Goal: Task Accomplishment & Management: Manage account settings

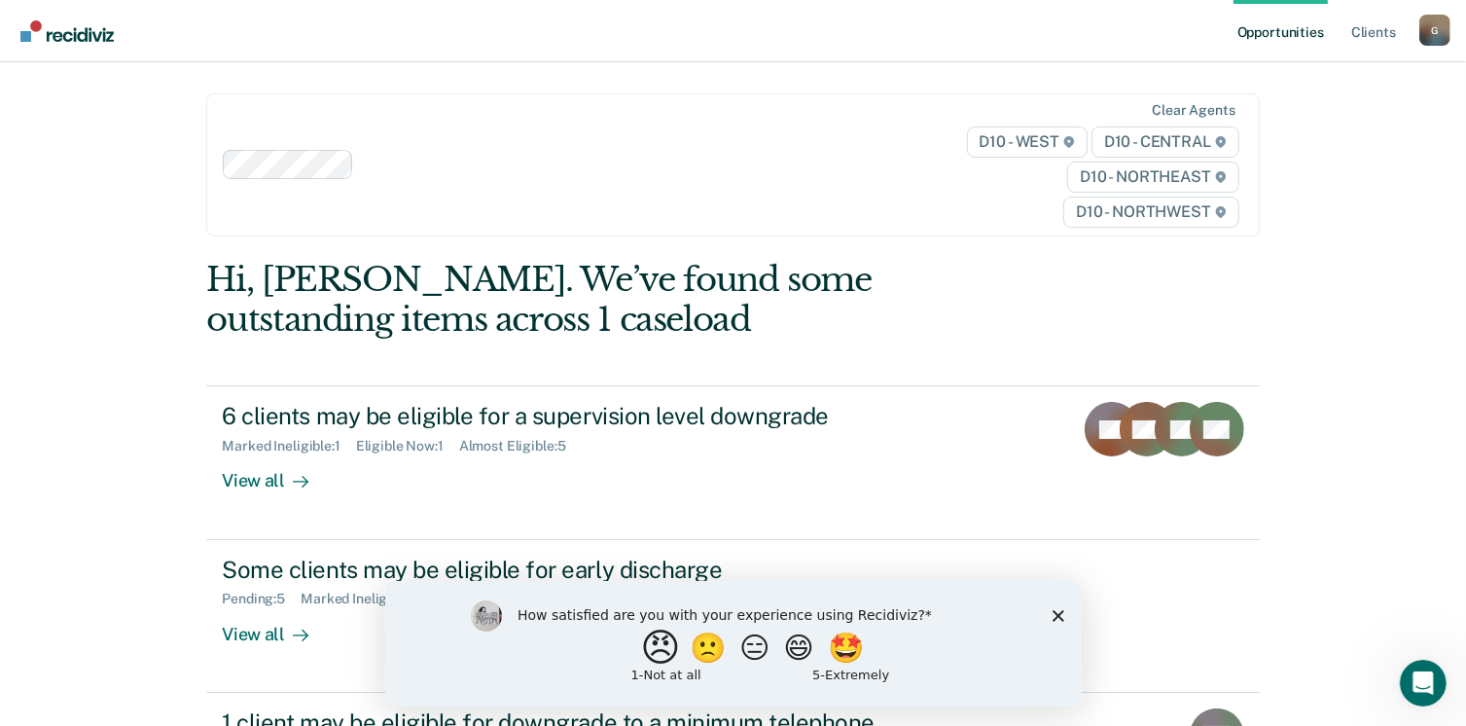
click at [643, 651] on button "😠" at bounding box center [662, 646] width 46 height 39
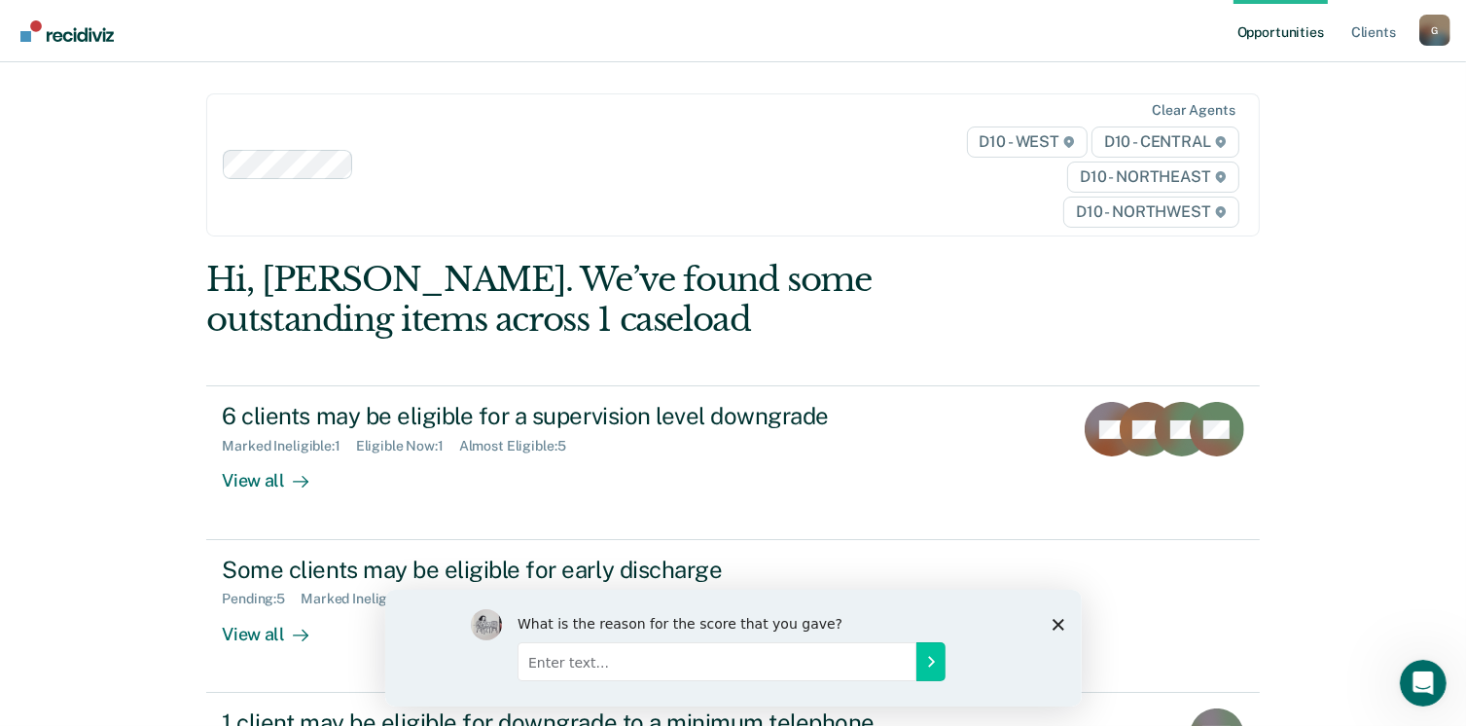
click at [803, 661] on input "Enter text..." at bounding box center [715, 660] width 399 height 39
type input "t"
type input "H"
type input "N"
type input "No reason"
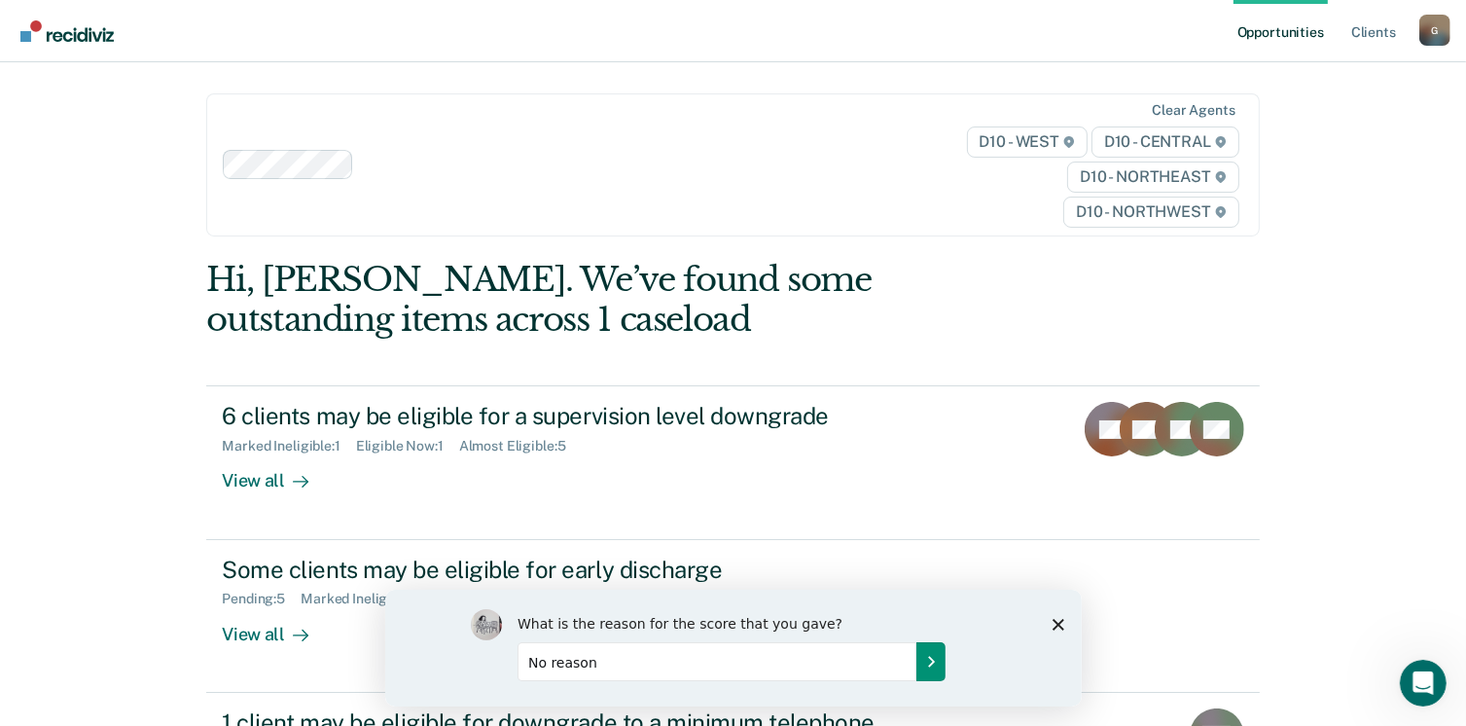
click at [929, 662] on icon "Submit your response" at bounding box center [930, 660] width 5 height 9
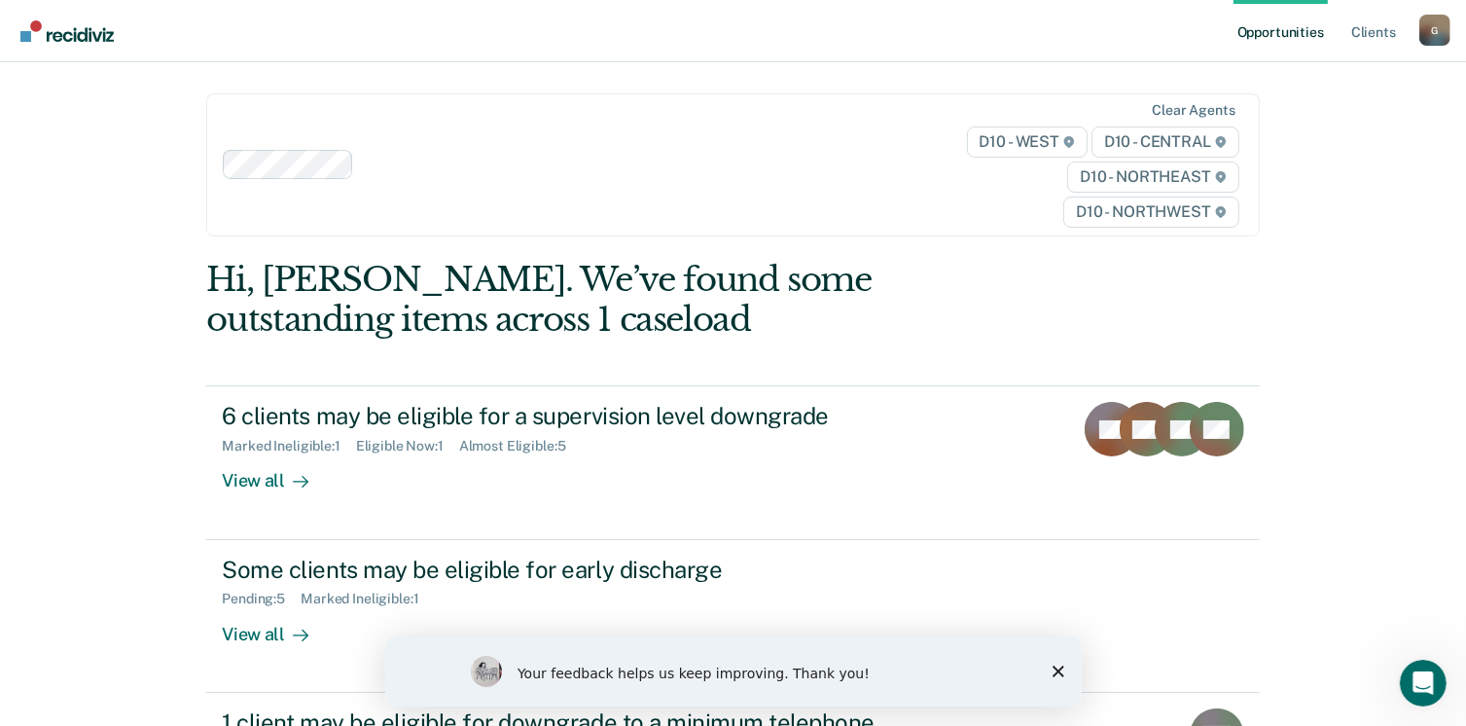
scroll to position [146, 0]
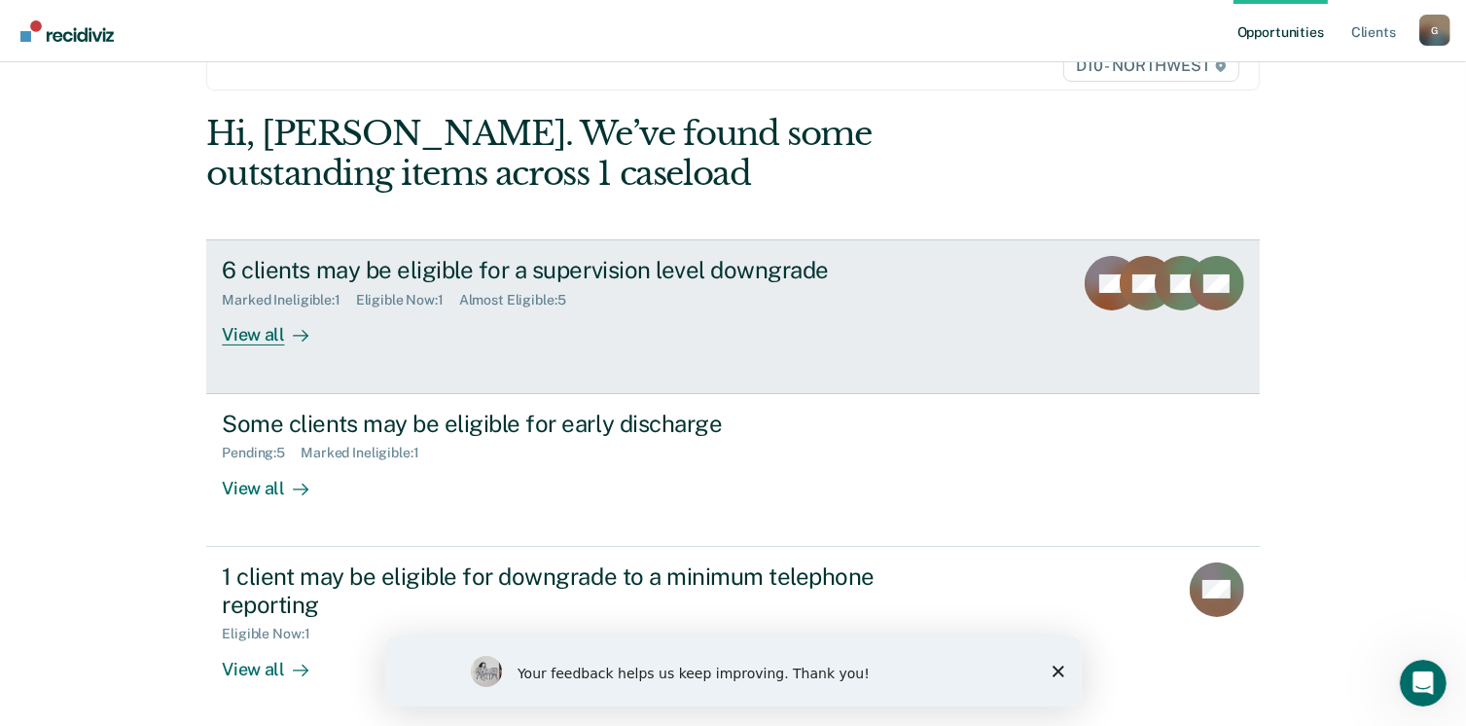
click at [257, 323] on div "View all" at bounding box center [276, 327] width 109 height 38
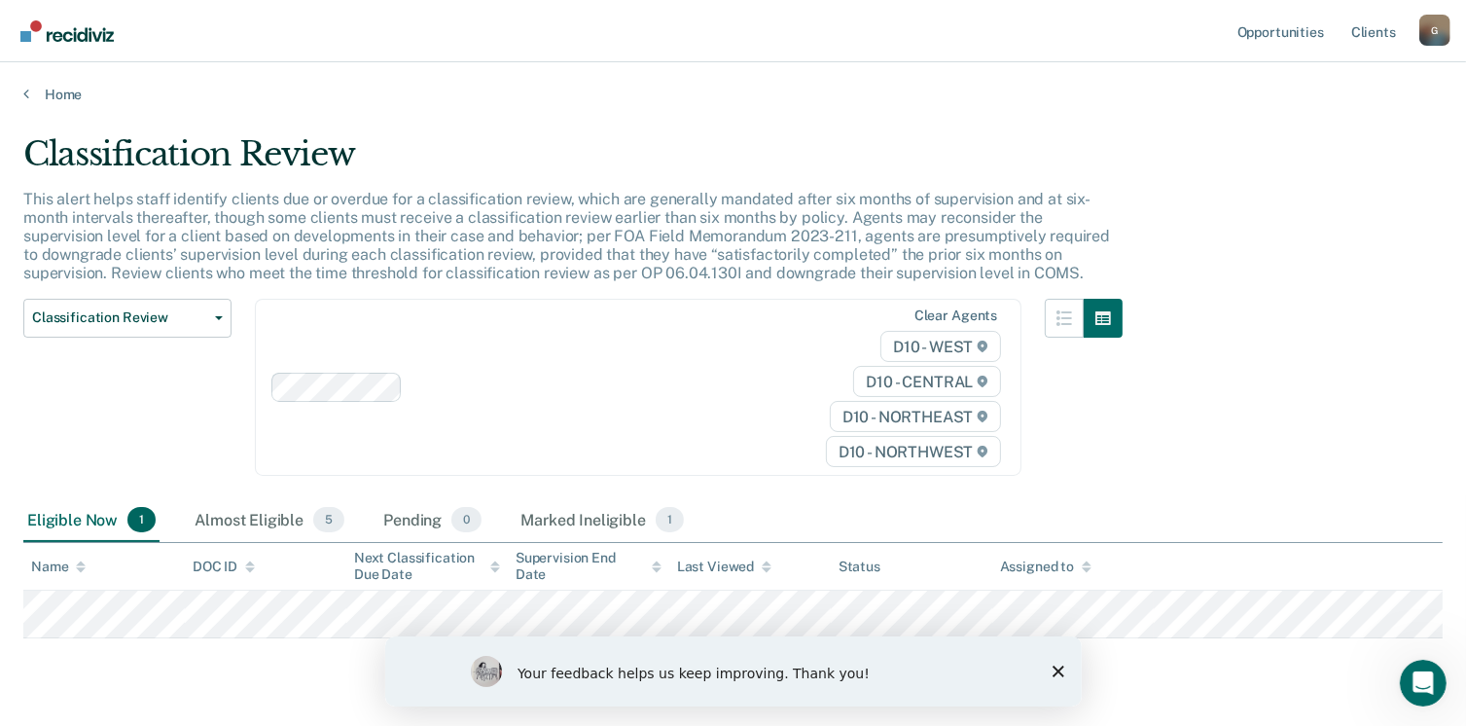
scroll to position [51, 0]
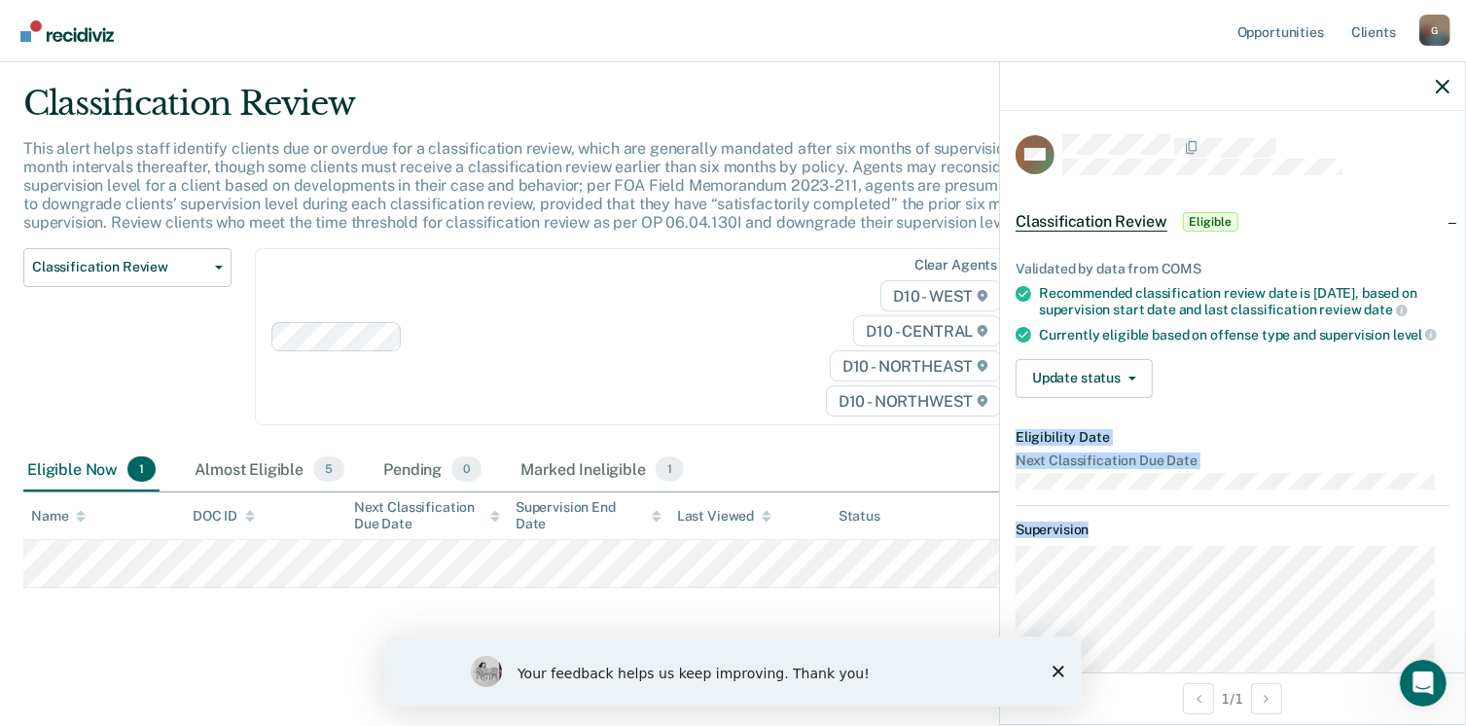
drag, startPoint x: 1437, startPoint y: 414, endPoint x: 1408, endPoint y: 569, distance: 157.4
click at [1408, 569] on article "DM Classification Review Eligible Validated by data from COMS Recommended class…" at bounding box center [1232, 497] width 434 height 726
drag, startPoint x: 1408, startPoint y: 569, endPoint x: 1117, endPoint y: 394, distance: 340.3
click at [1117, 394] on button "Update status" at bounding box center [1083, 378] width 137 height 39
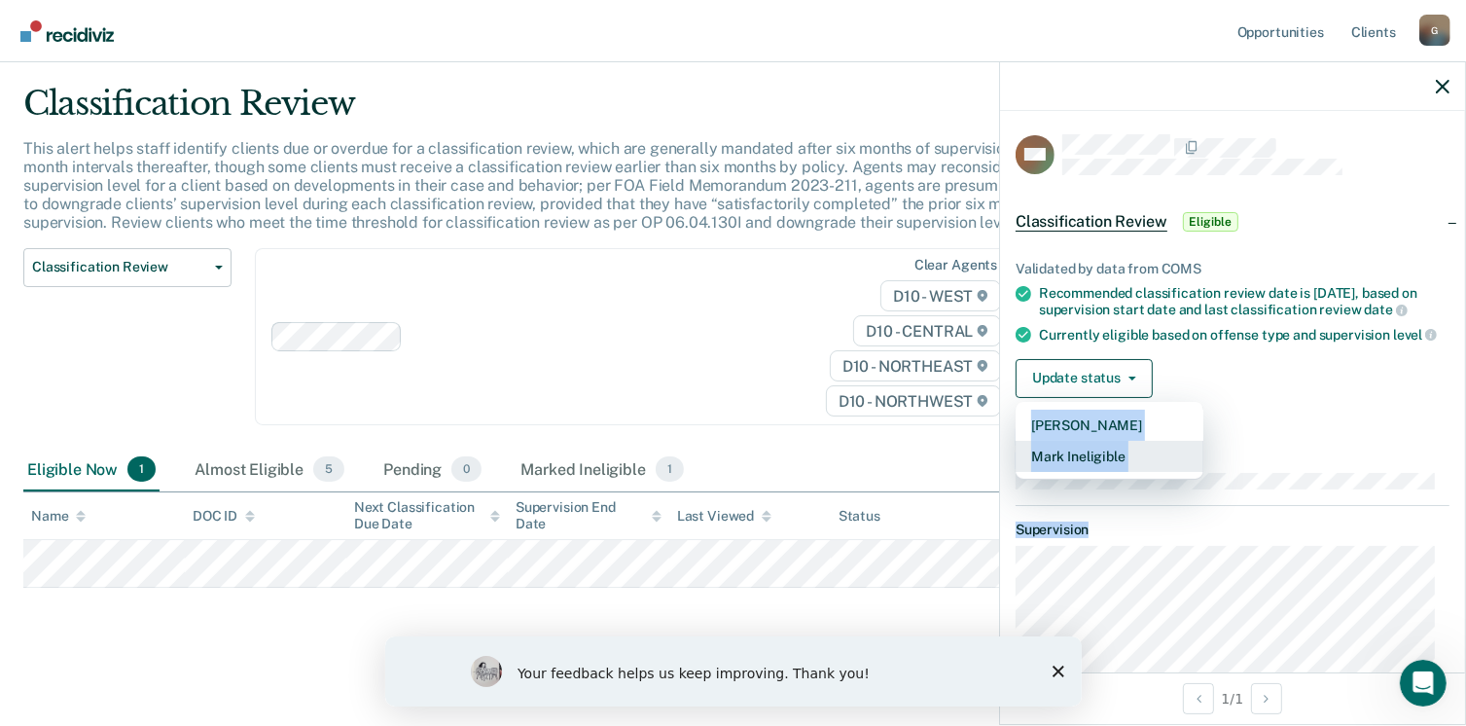
click at [1126, 472] on button "Mark Ineligible" at bounding box center [1109, 456] width 188 height 31
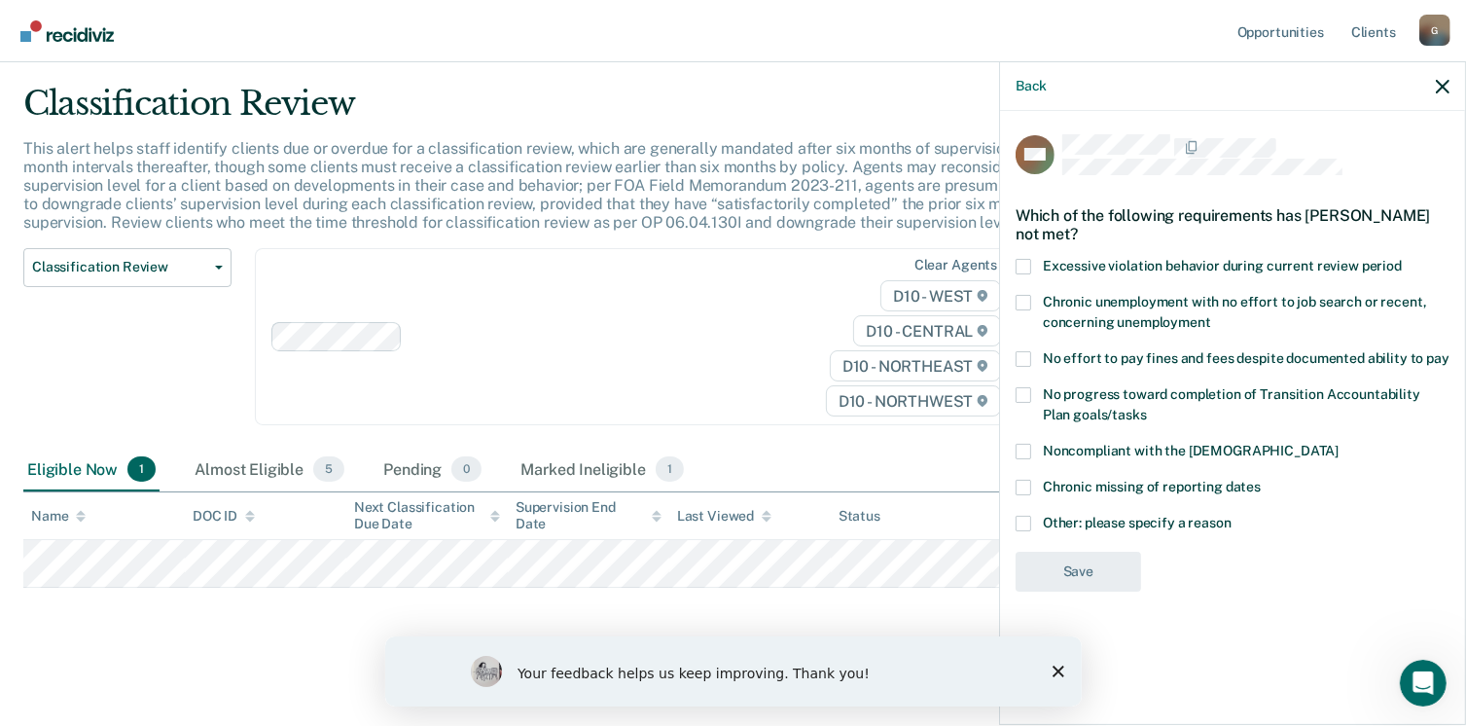
click at [1015, 519] on span at bounding box center [1023, 523] width 16 height 16
click at [1231, 515] on input "Other: please specify a reason" at bounding box center [1231, 515] width 0 height 0
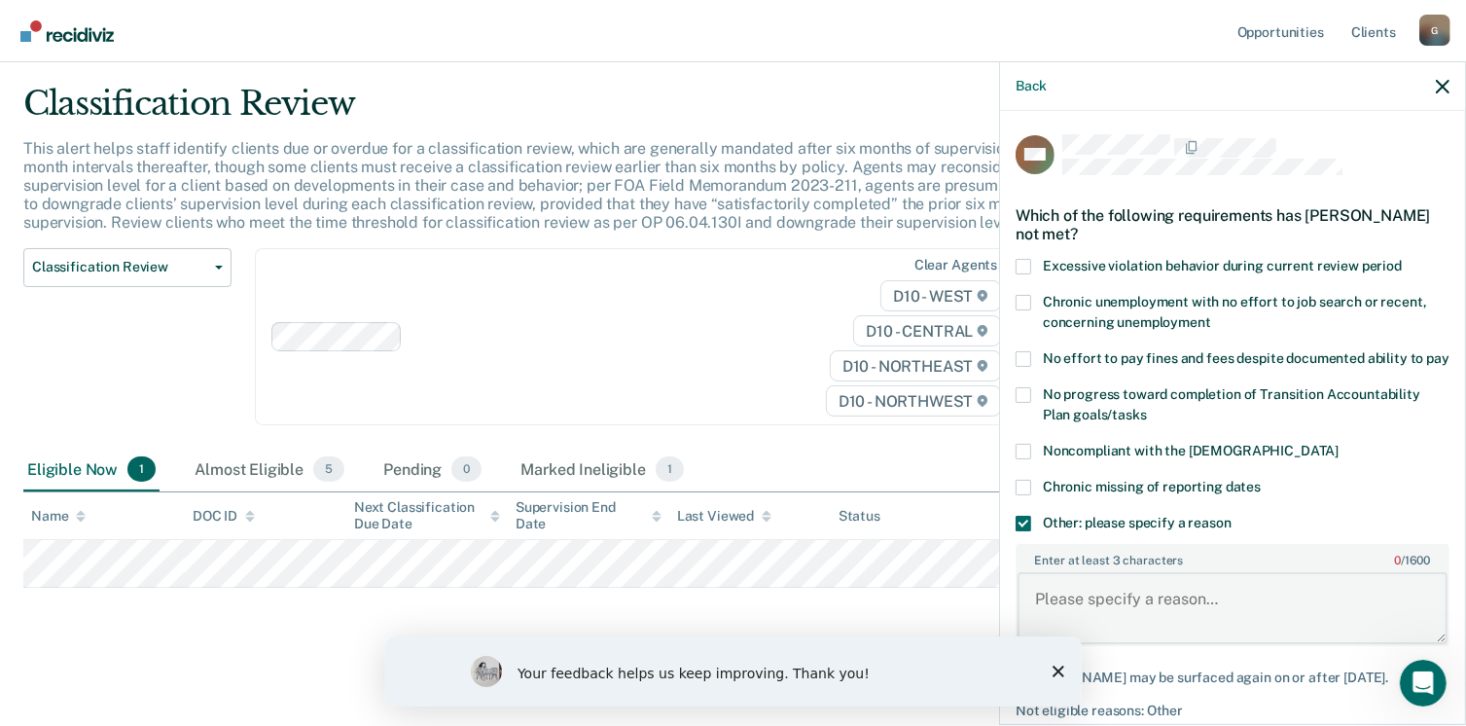
click at [1116, 600] on textarea "Enter at least 3 characters 0 / 1600" at bounding box center [1232, 608] width 430 height 72
type textarea "Offender is already supervised at Minimum. His conviction makes him ineligible …"
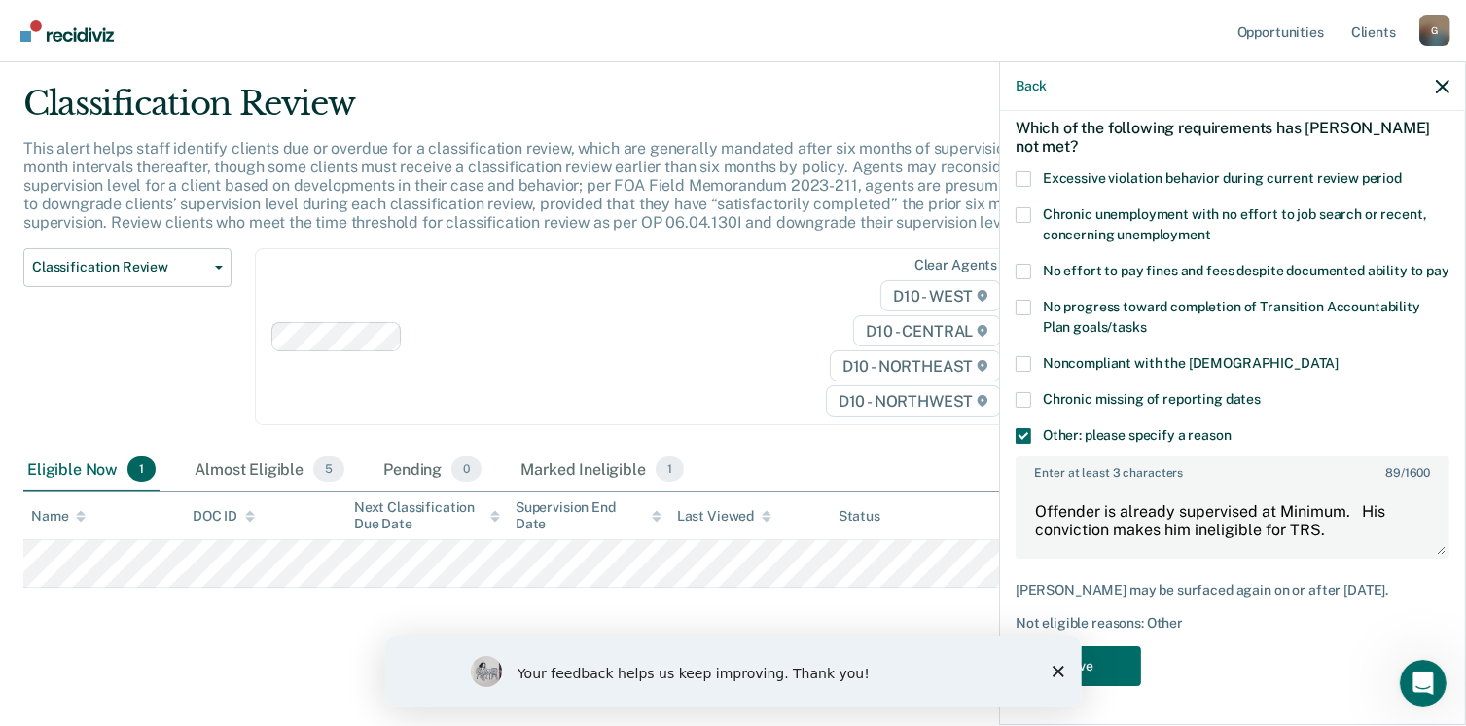
click at [1058, 666] on icon "Close survey" at bounding box center [1057, 670] width 12 height 12
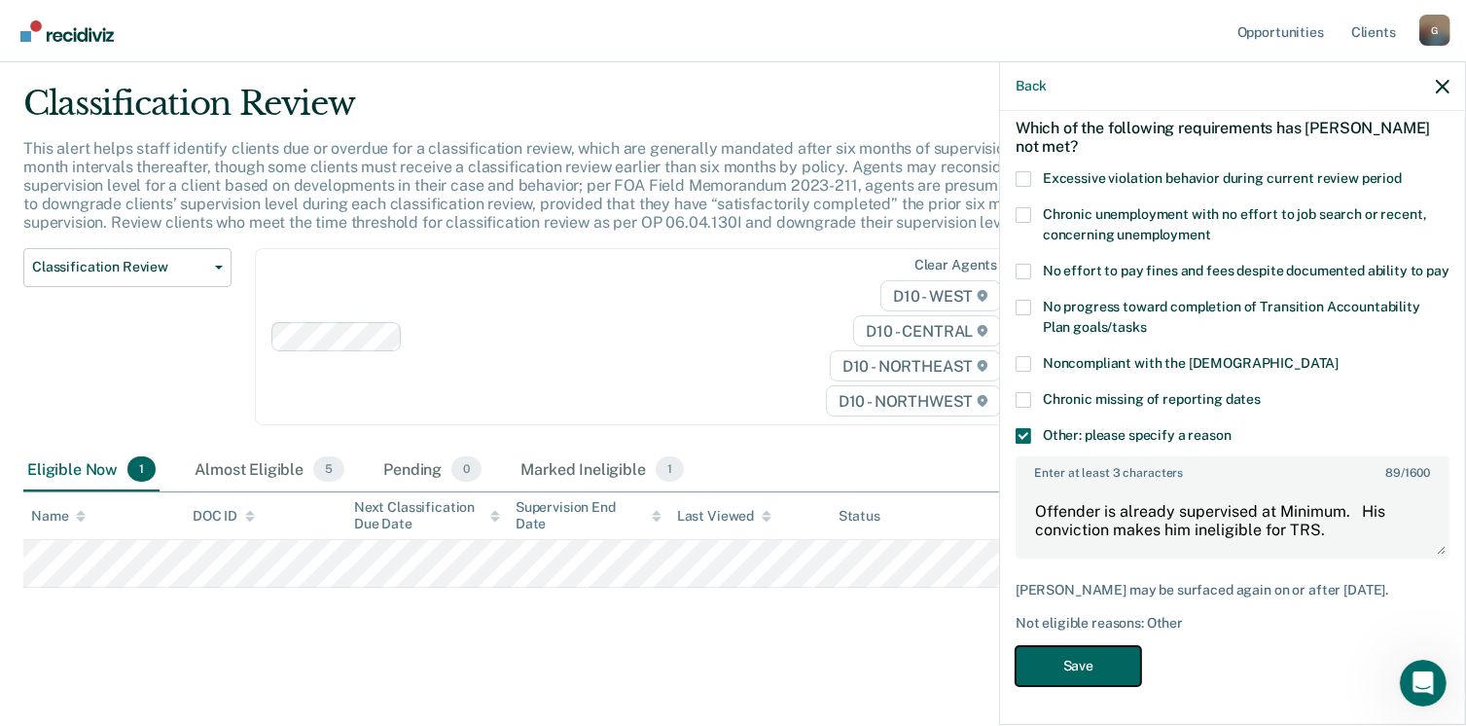
click at [1055, 667] on button "Save" at bounding box center [1077, 666] width 125 height 40
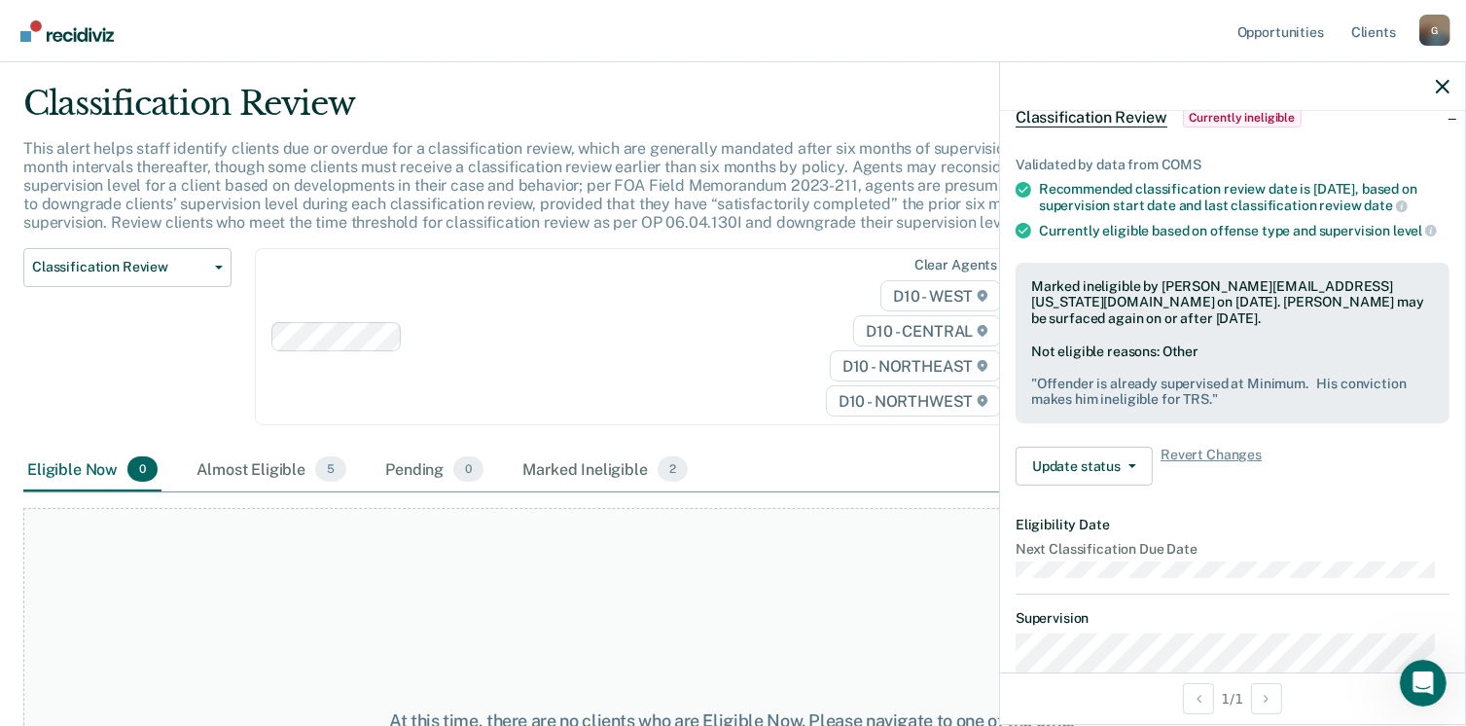
click at [1450, 87] on div at bounding box center [1232, 86] width 465 height 49
click at [1436, 87] on icon "button" at bounding box center [1443, 87] width 14 height 14
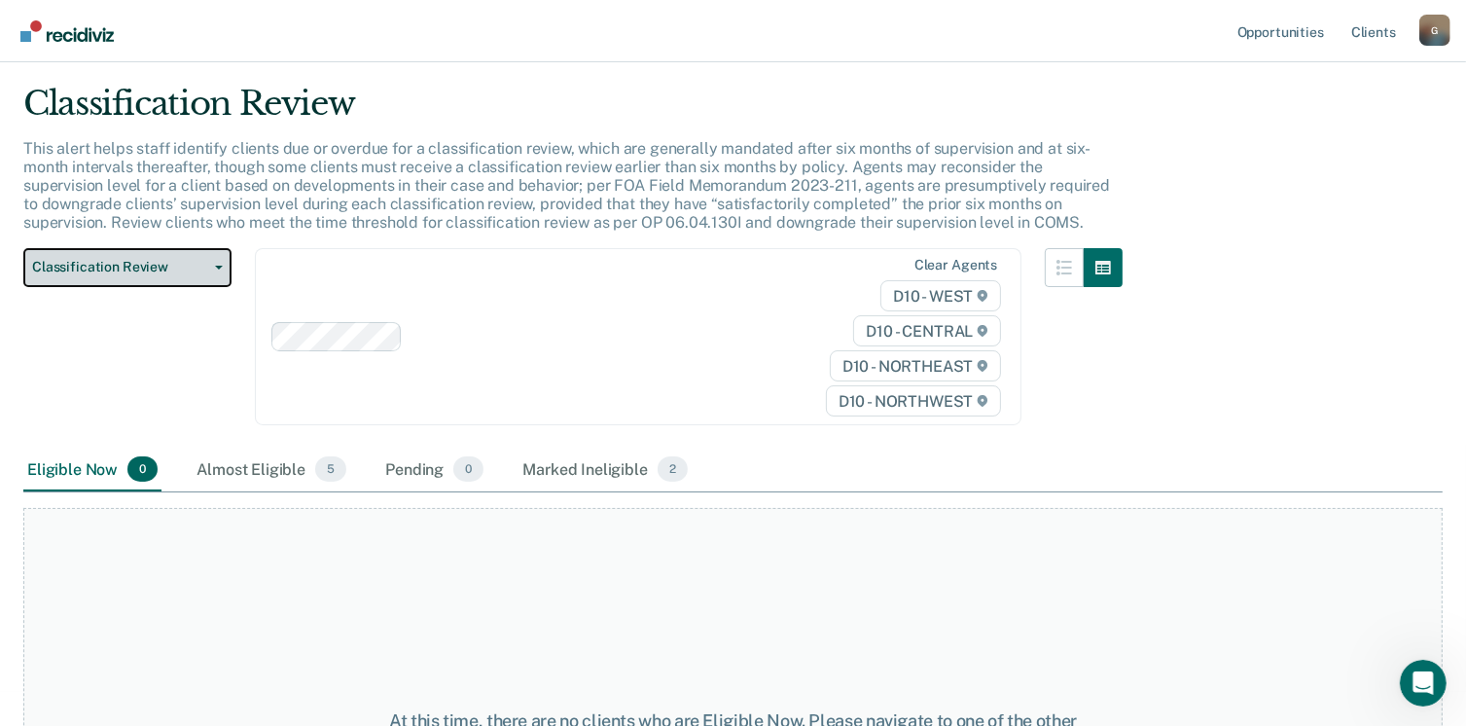
click at [195, 259] on span "Classification Review" at bounding box center [119, 267] width 175 height 17
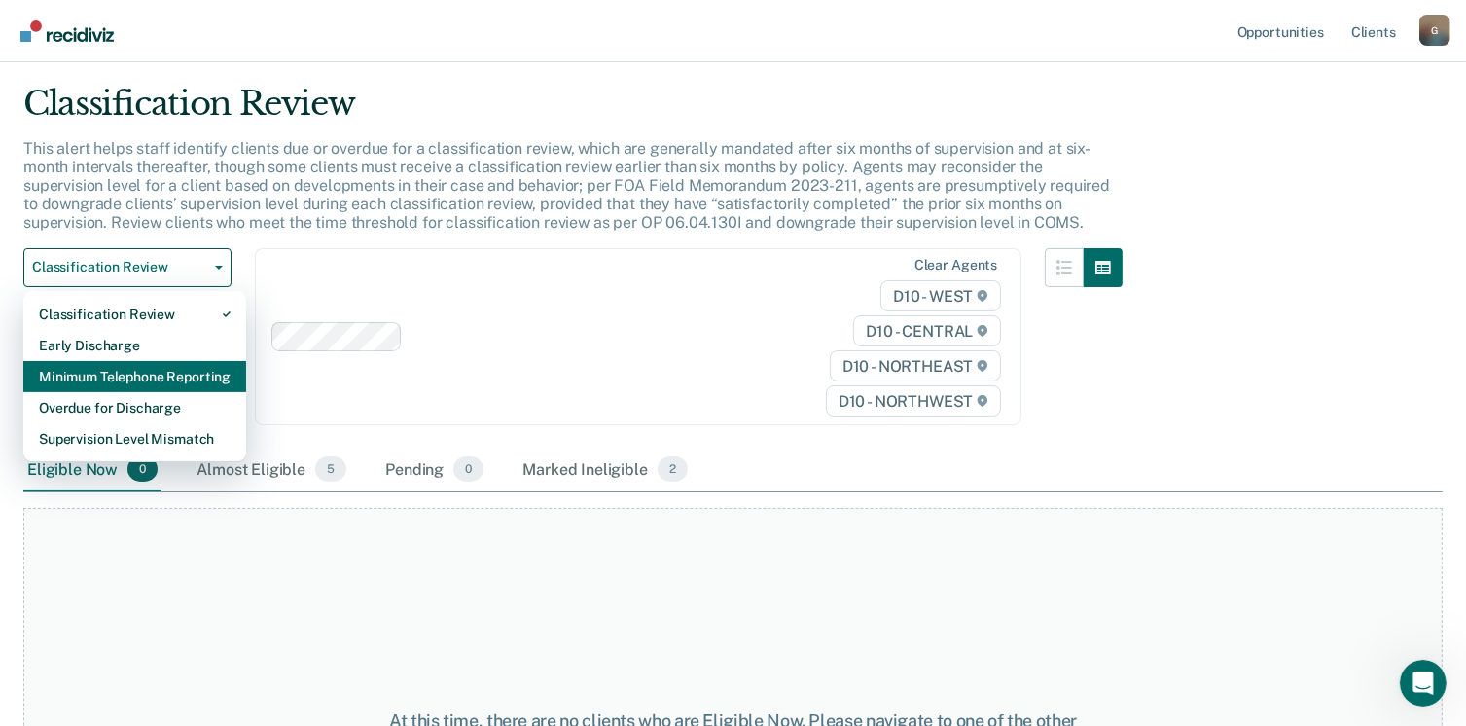
click at [165, 361] on div "Minimum Telephone Reporting" at bounding box center [135, 376] width 192 height 31
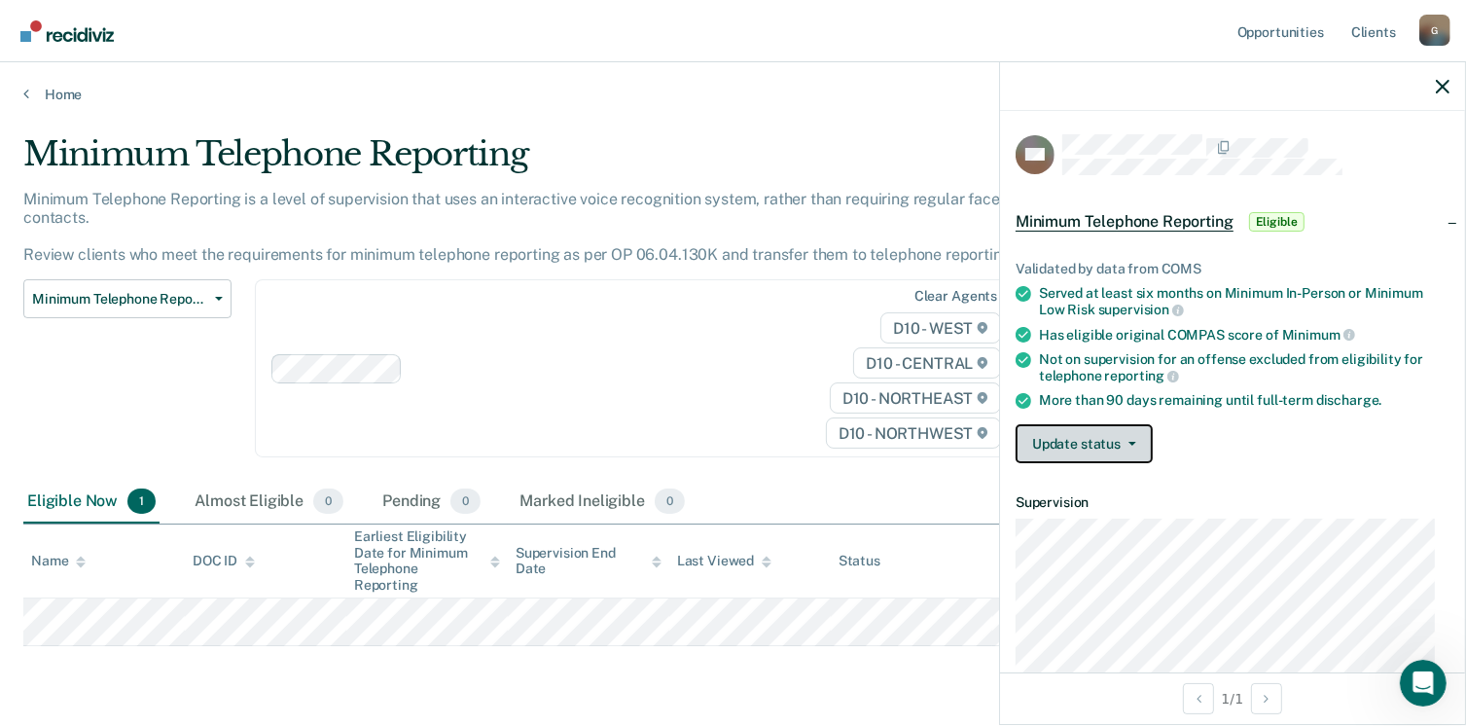
click at [1050, 452] on button "Update status" at bounding box center [1083, 443] width 137 height 39
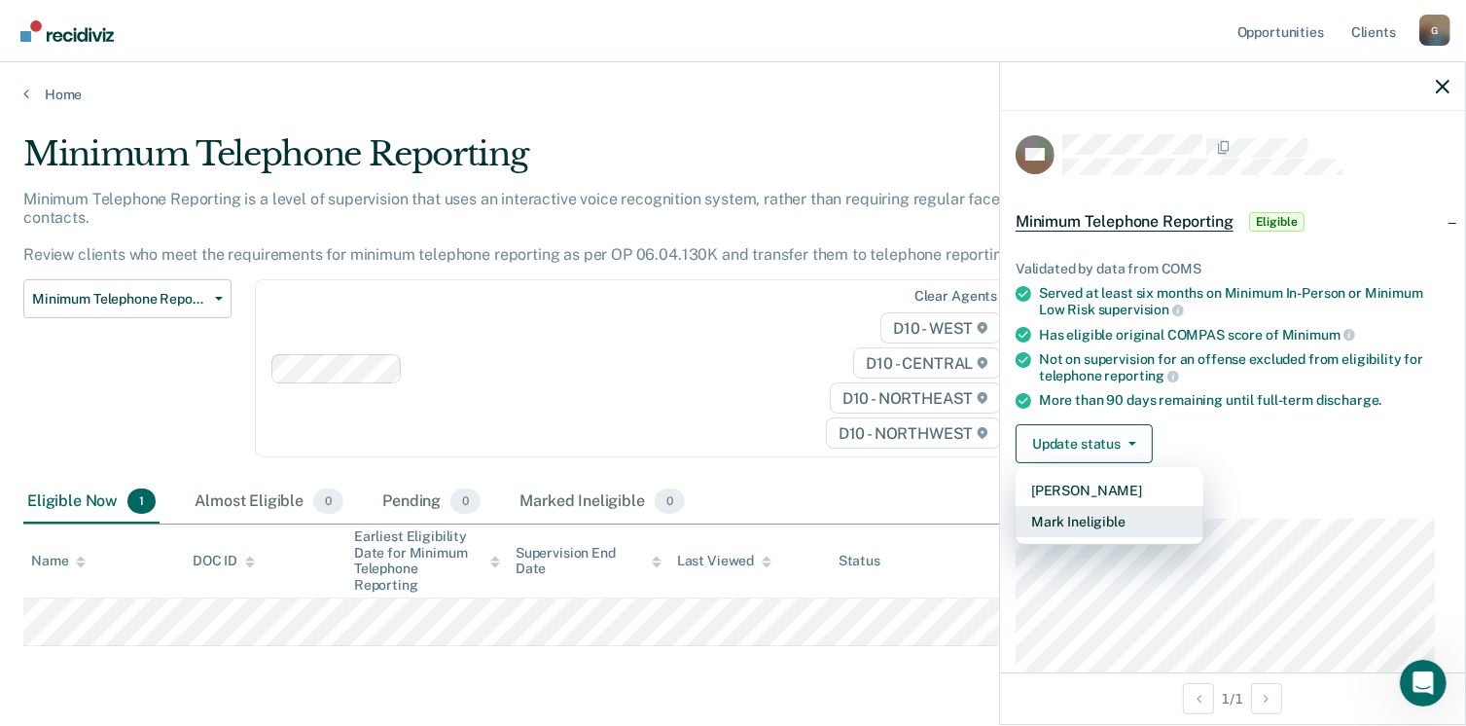
click at [1054, 514] on button "Mark Ineligible" at bounding box center [1109, 521] width 188 height 31
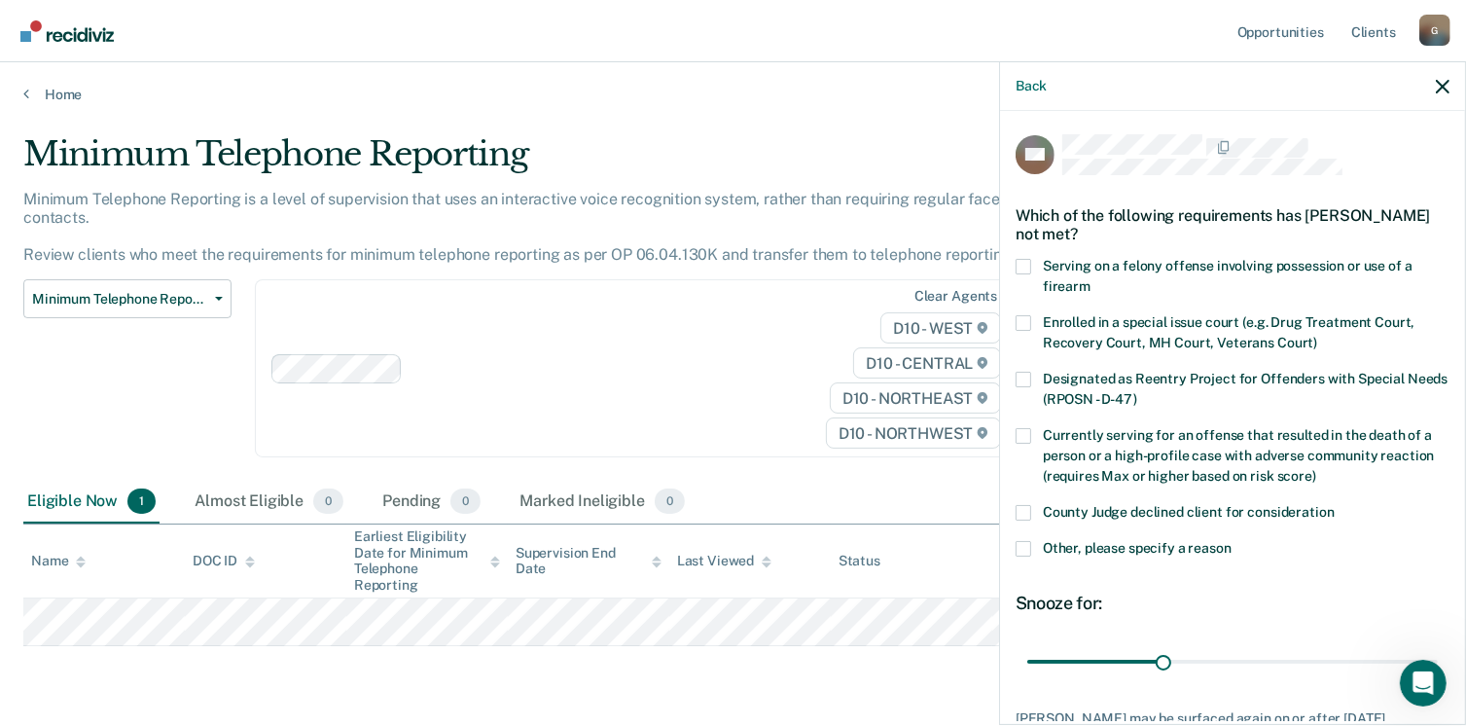
click at [1032, 67] on div "Back" at bounding box center [1232, 86] width 465 height 49
click at [1023, 81] on button "Back" at bounding box center [1030, 86] width 31 height 17
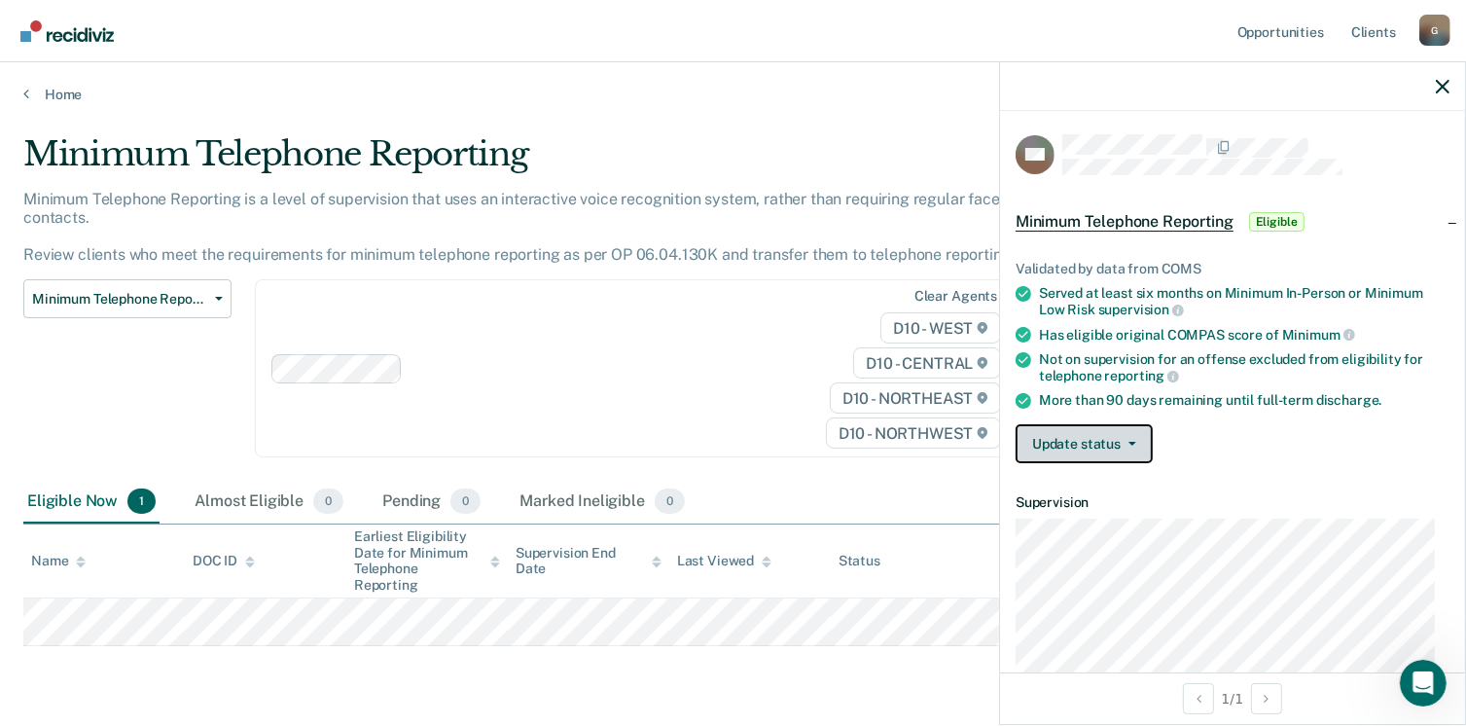
click at [1085, 424] on button "Update status" at bounding box center [1083, 443] width 137 height 39
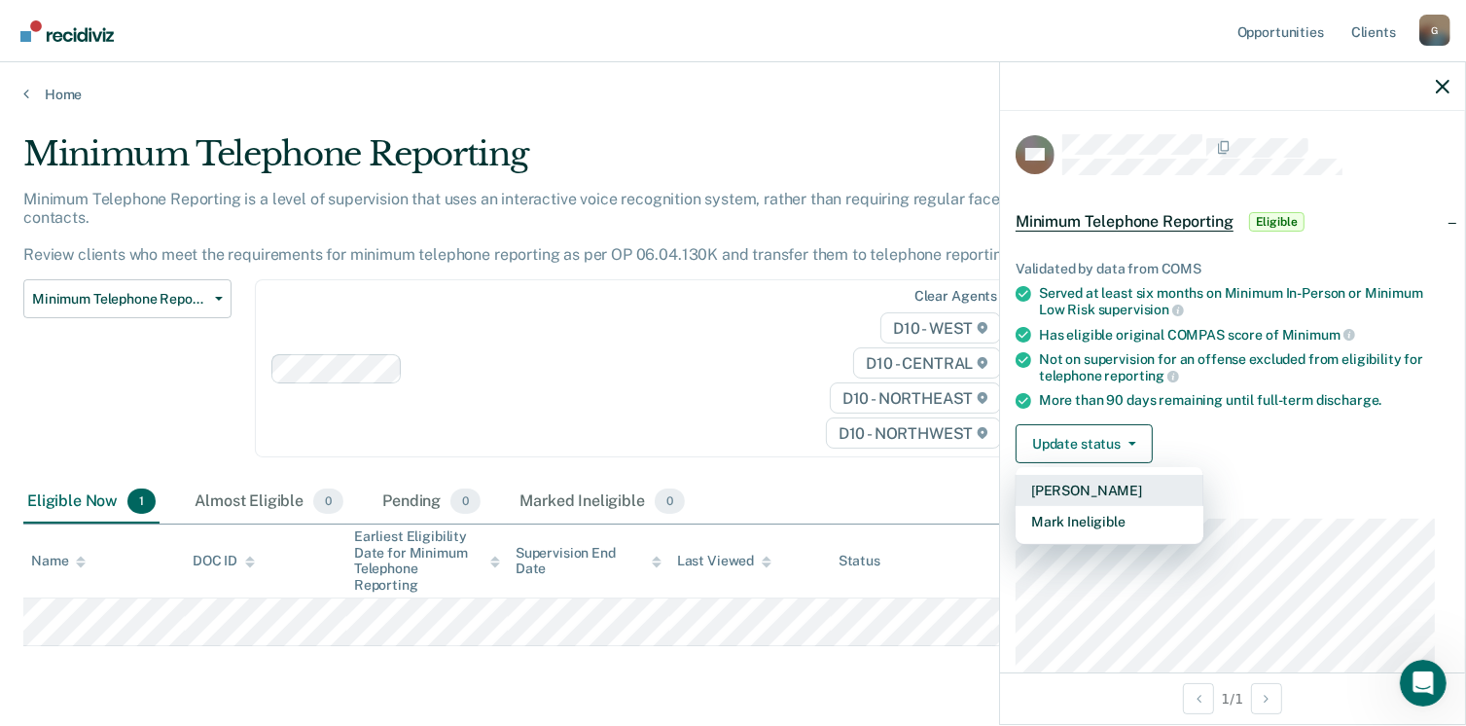
click at [1062, 477] on button "[PERSON_NAME]" at bounding box center [1109, 490] width 188 height 31
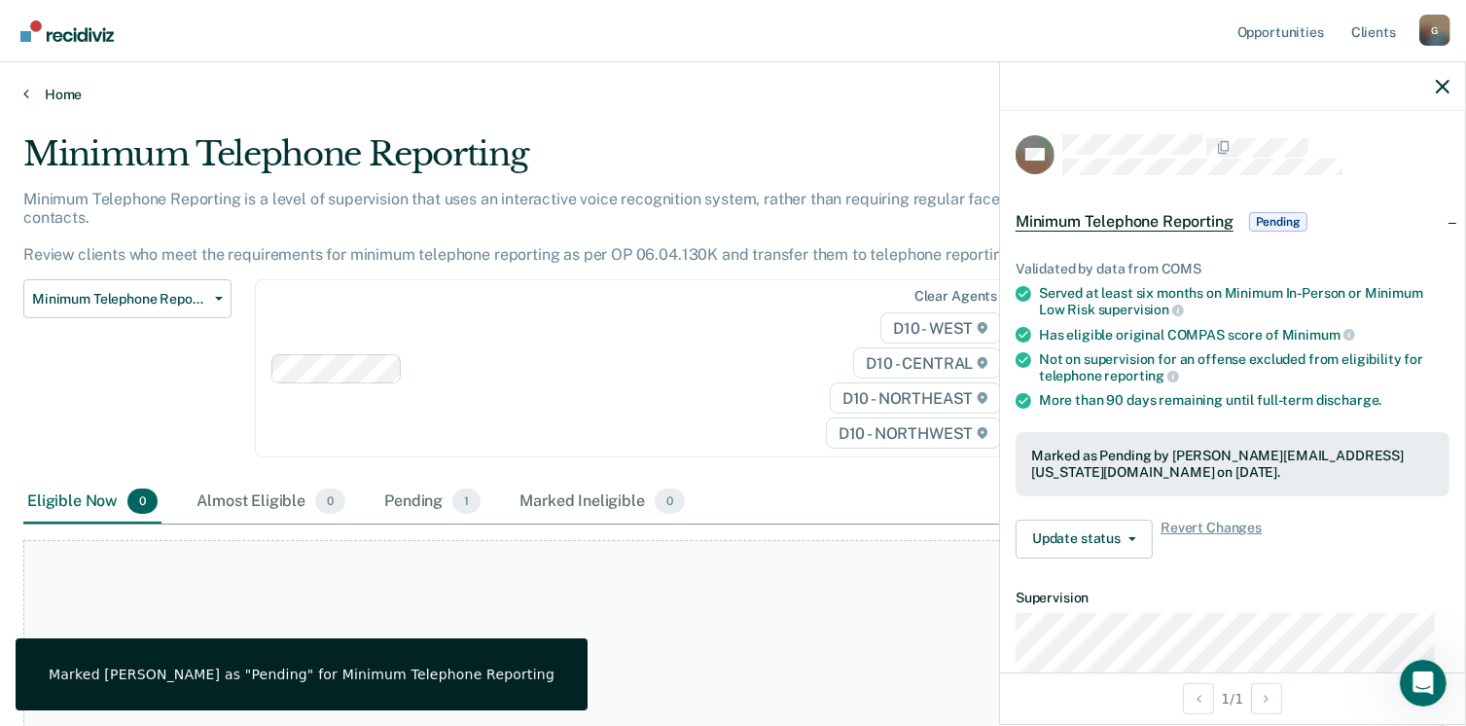
click at [82, 96] on link "Home" at bounding box center [732, 95] width 1419 height 18
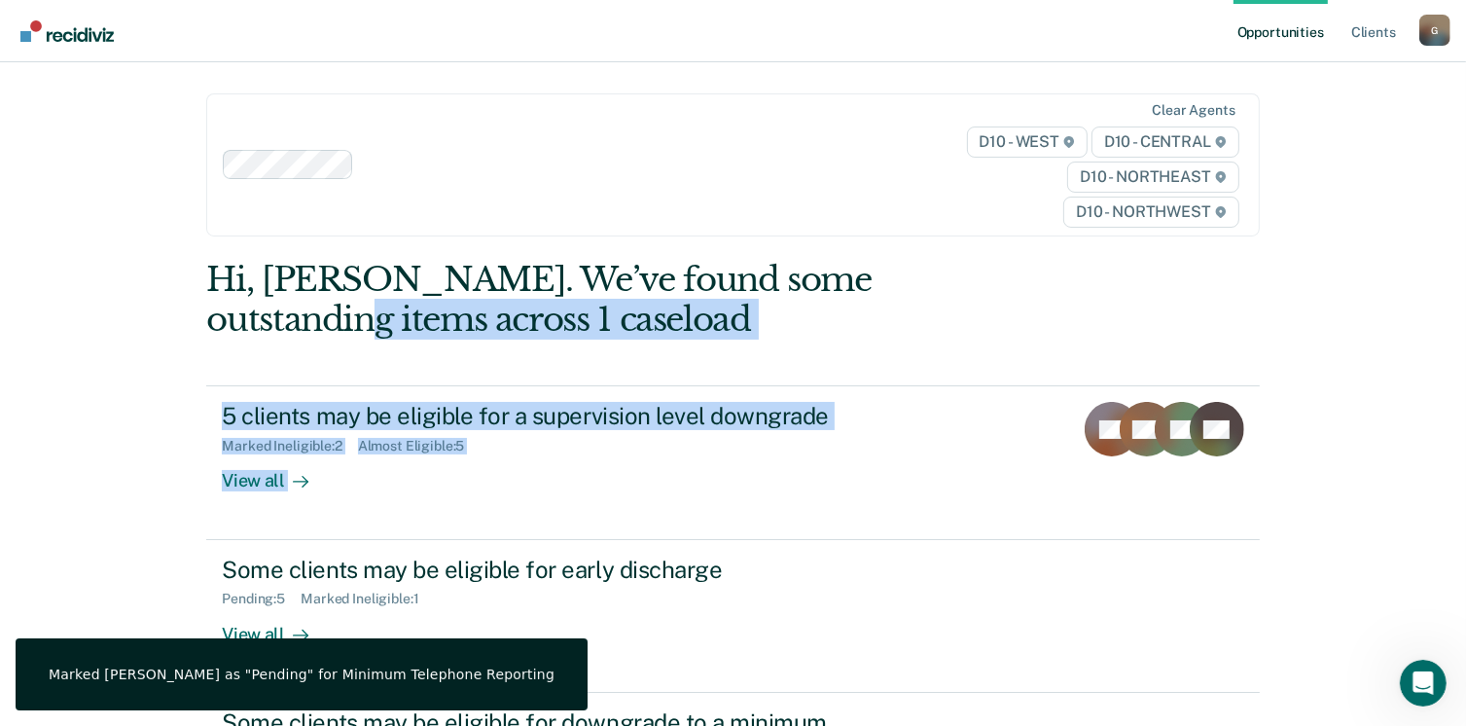
drag, startPoint x: 1461, startPoint y: 242, endPoint x: 1458, endPoint y: 345, distance: 103.1
click at [1458, 345] on div "Opportunities Client s [EMAIL_ADDRESS][US_STATE][DOMAIN_NAME] G Profile How it …" at bounding box center [733, 475] width 1466 height 951
drag, startPoint x: 1458, startPoint y: 345, endPoint x: 1358, endPoint y: 335, distance: 100.7
click at [1358, 335] on div "Opportunities Client s [EMAIL_ADDRESS][US_STATE][DOMAIN_NAME] G Profile How it …" at bounding box center [733, 475] width 1466 height 951
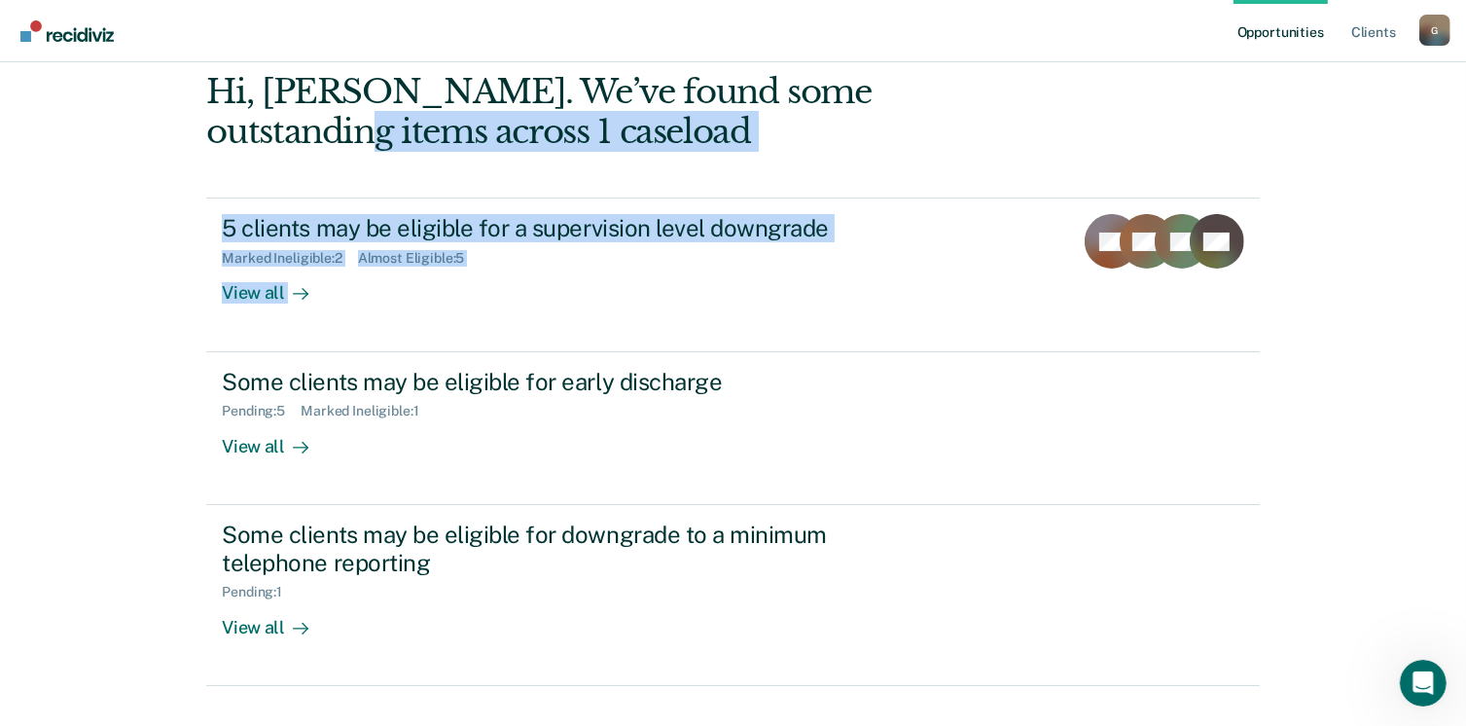
scroll to position [265, 0]
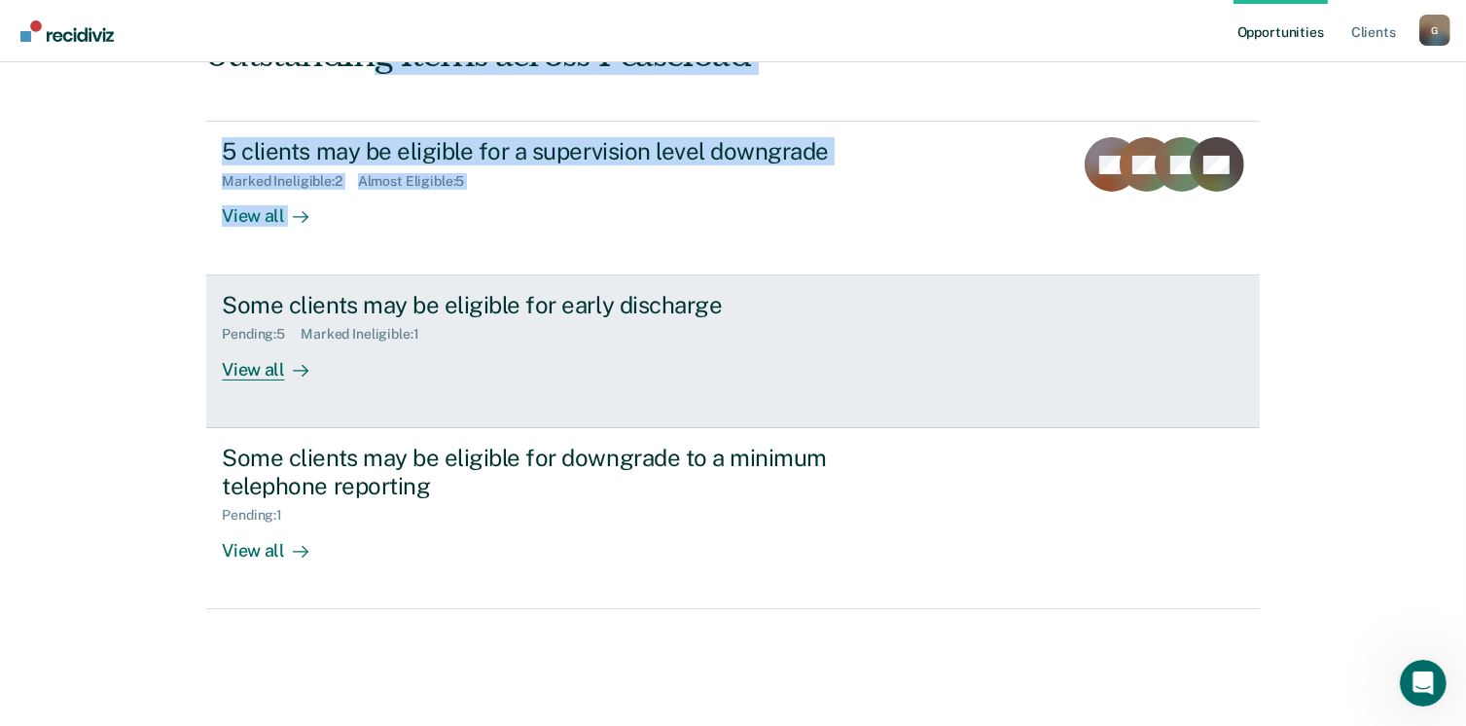
click at [272, 356] on div "View all" at bounding box center [276, 361] width 109 height 38
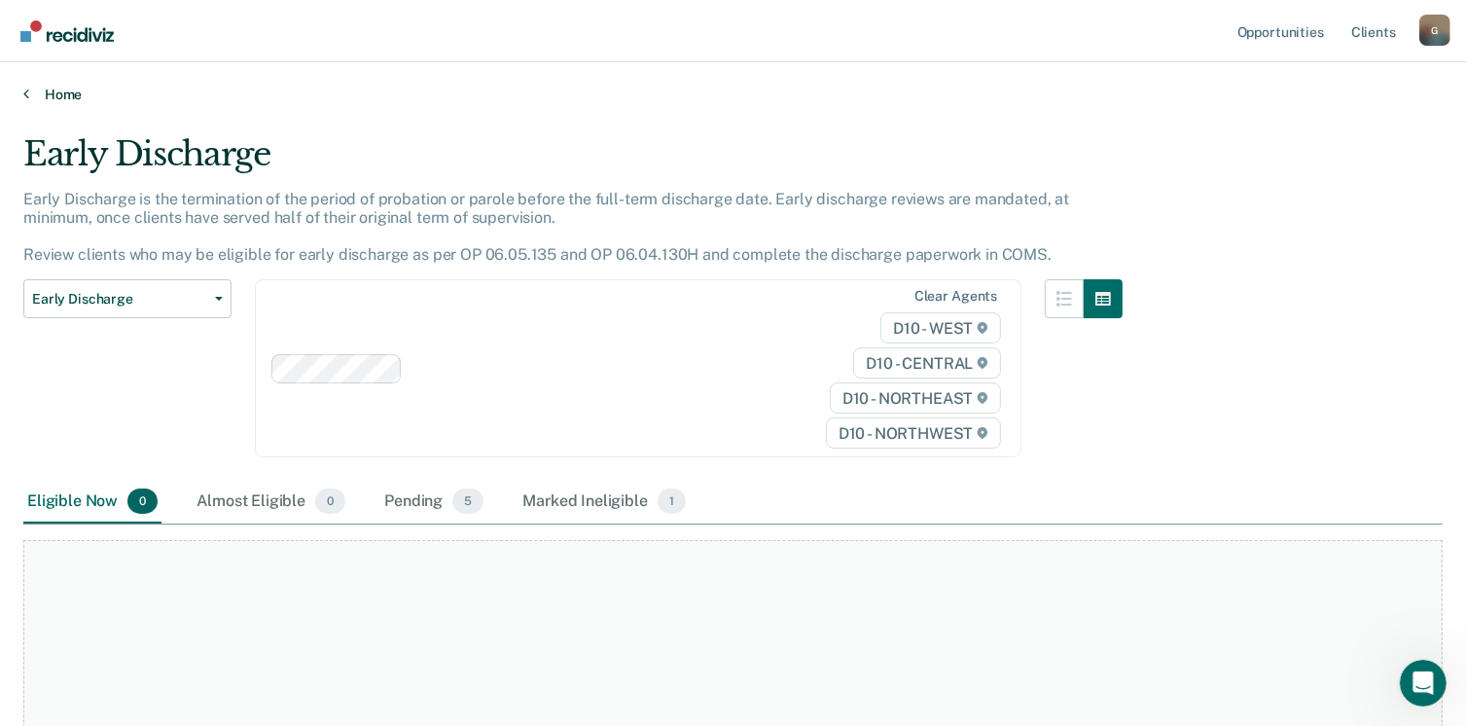
click at [58, 99] on link "Home" at bounding box center [732, 95] width 1419 height 18
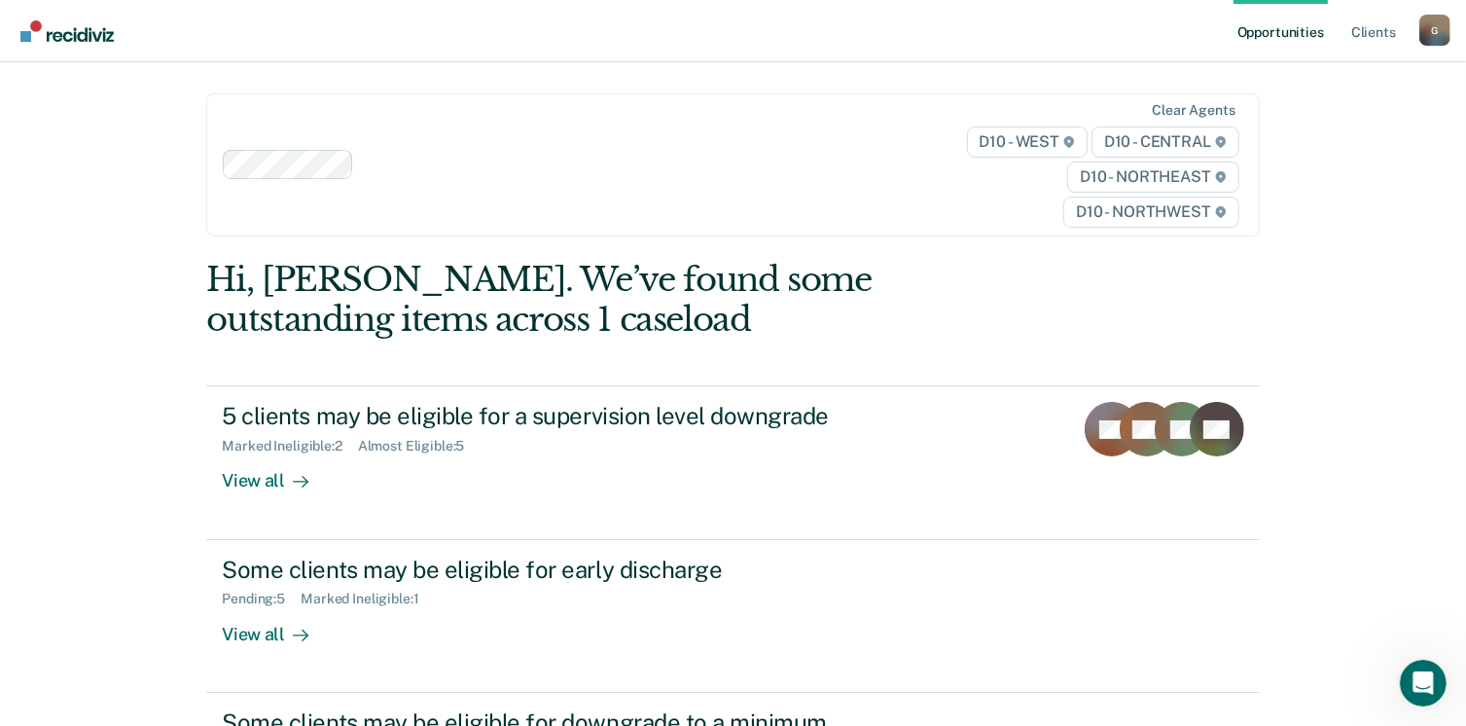
scroll to position [265, 0]
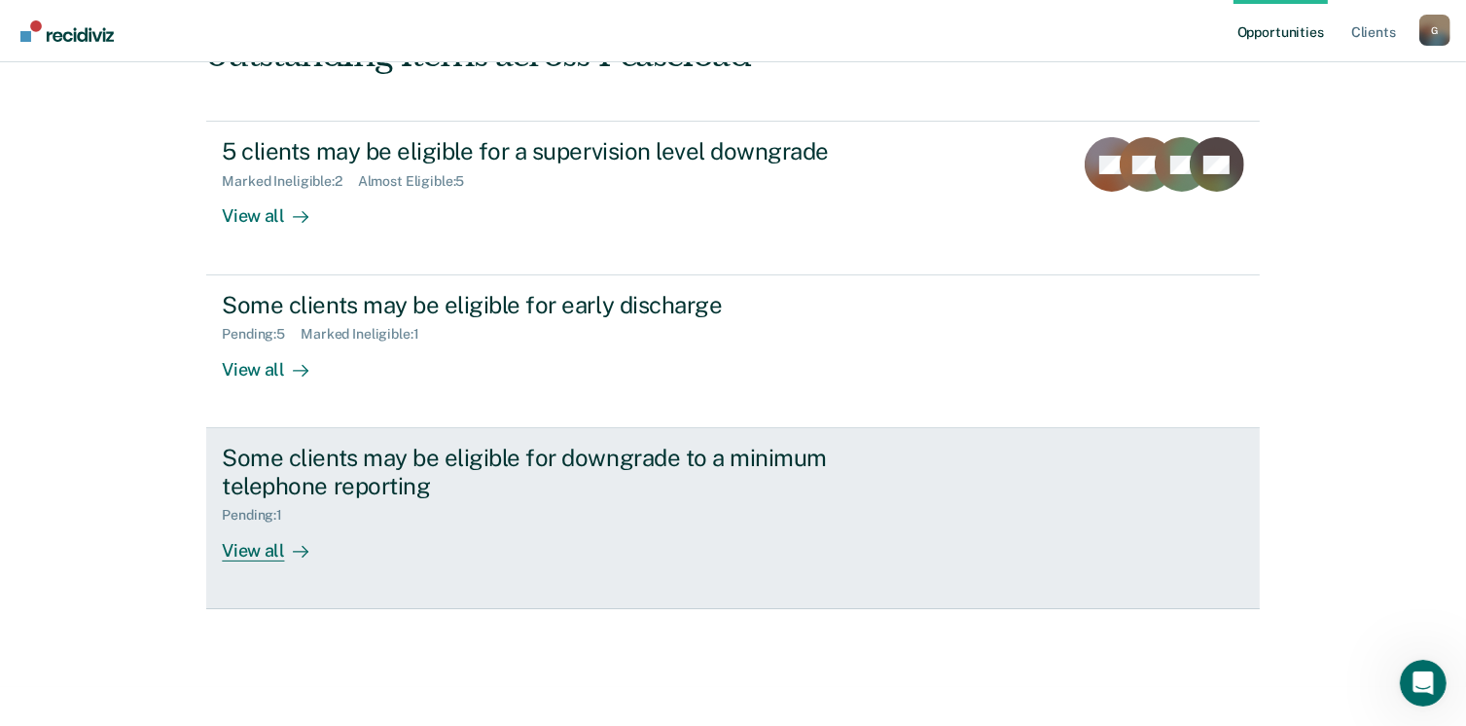
click at [266, 536] on div "View all" at bounding box center [276, 542] width 109 height 38
